Goal: Find specific page/section: Find specific page/section

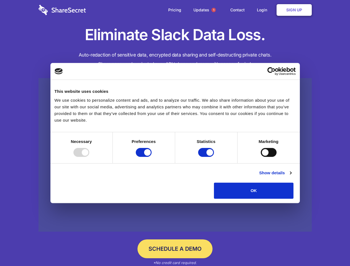
click at [89, 157] on div at bounding box center [81, 152] width 16 height 9
click at [152, 157] on input "Preferences" at bounding box center [144, 152] width 16 height 9
checkbox input "false"
click at [207, 157] on input "Statistics" at bounding box center [206, 152] width 16 height 9
checkbox input "false"
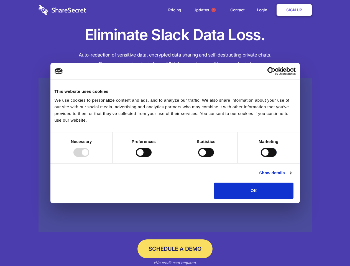
click at [261, 157] on input "Marketing" at bounding box center [269, 152] width 16 height 9
checkbox input "true"
click at [291, 176] on link "Show details" at bounding box center [275, 173] width 32 height 7
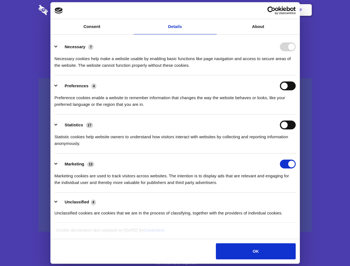
click at [296, 69] on div "Necessary cookies help make a website usable by enabling basic functions like p…" at bounding box center [175, 59] width 241 height 17
click at [213, 10] on span "1" at bounding box center [213, 10] width 4 height 4
